Goal: Task Accomplishment & Management: Complete application form

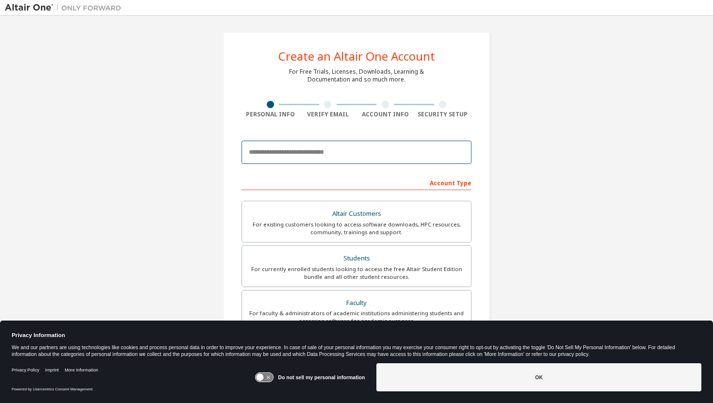
click at [307, 154] on input "email" at bounding box center [357, 152] width 230 height 23
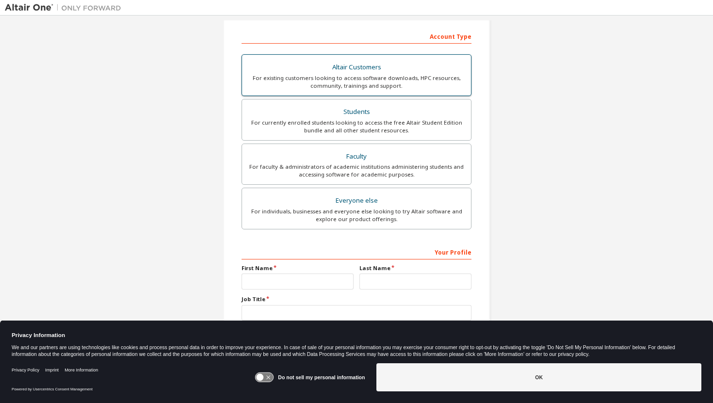
scroll to position [148, 0]
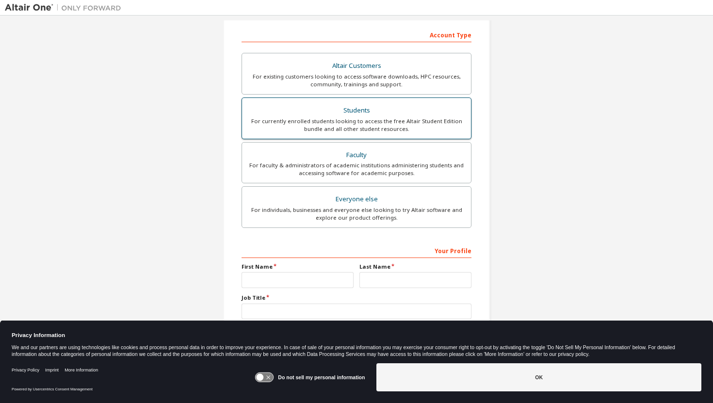
type input "**********"
click at [325, 127] on div "For currently enrolled students looking to access the free Altair Student Editi…" at bounding box center [356, 125] width 217 height 16
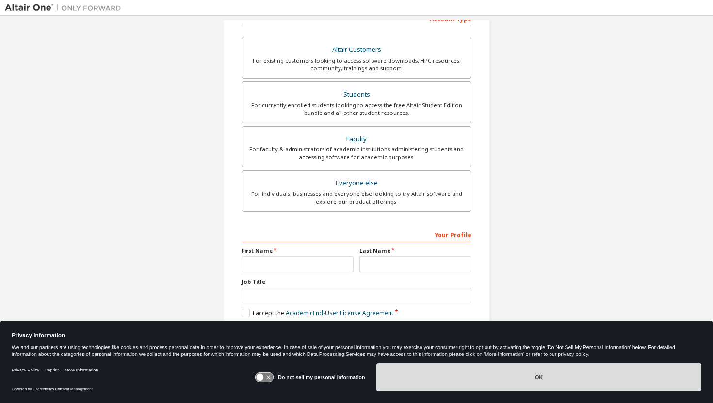
click at [528, 369] on button "OK" at bounding box center [538, 377] width 325 height 28
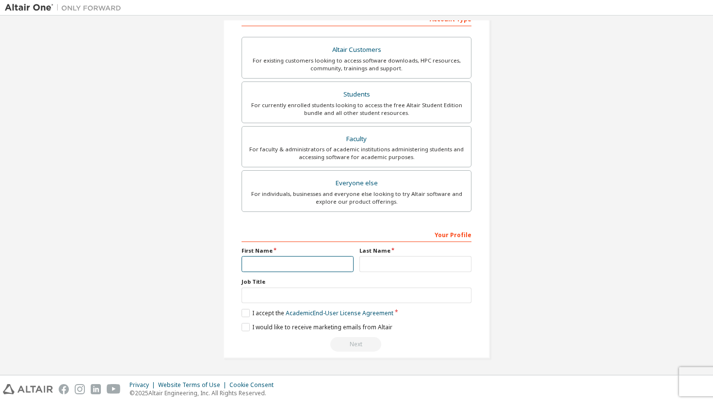
click at [318, 266] on input "text" at bounding box center [298, 264] width 112 height 16
type input "******"
click at [402, 268] on input "text" at bounding box center [415, 264] width 112 height 16
type input "******"
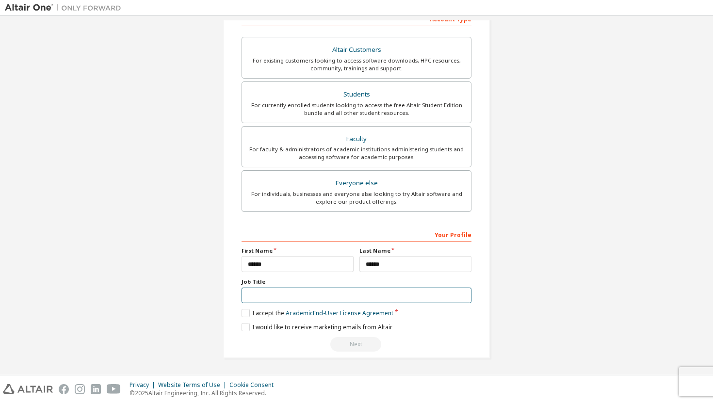
click at [354, 297] on input "text" at bounding box center [357, 296] width 230 height 16
click at [244, 314] on label "I accept the Academic End-User License Agreement" at bounding box center [318, 313] width 152 height 8
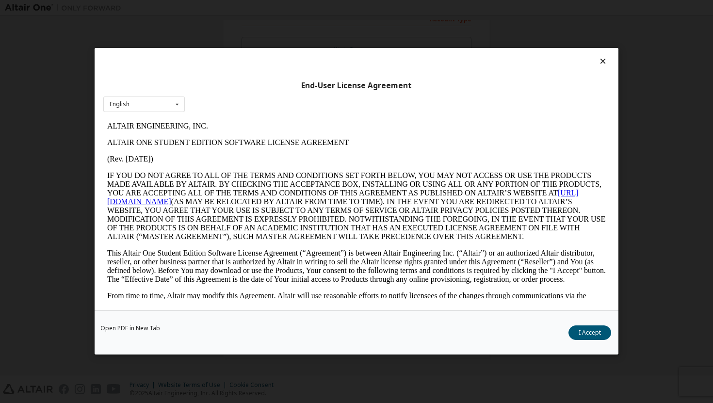
scroll to position [0, 0]
click at [588, 335] on button "I Accept" at bounding box center [589, 333] width 43 height 15
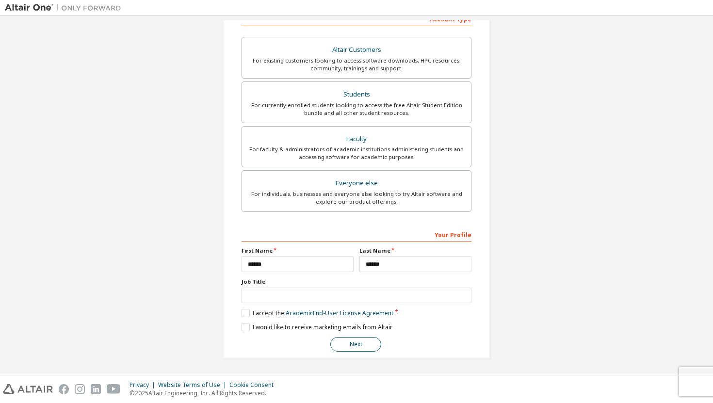
click at [345, 341] on button "Next" at bounding box center [355, 344] width 51 height 15
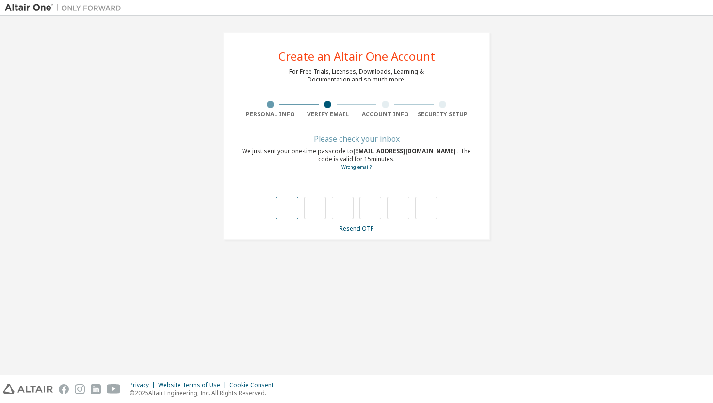
type input "*"
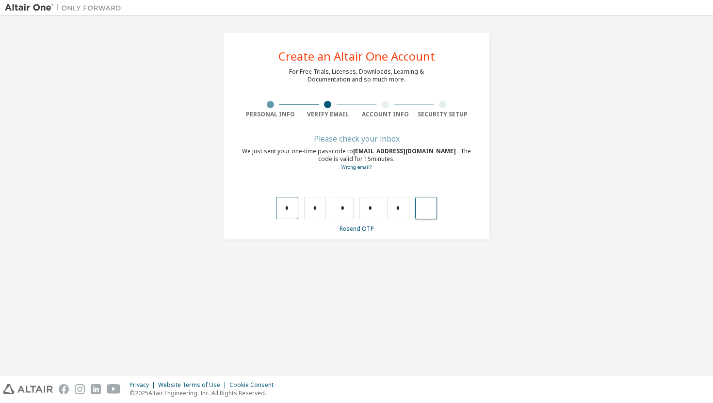
type input "*"
